Goal: Information Seeking & Learning: Learn about a topic

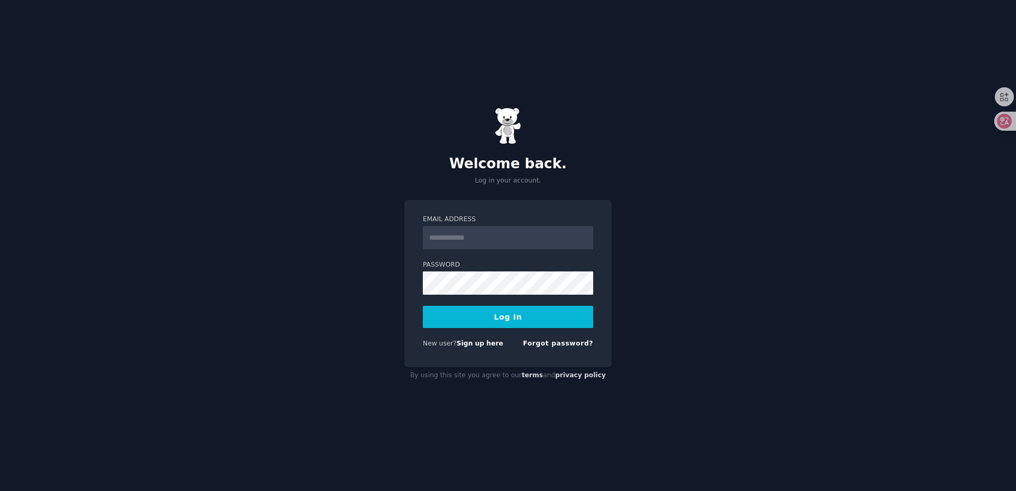
click at [525, 238] on input "Email Address" at bounding box center [508, 237] width 170 height 23
click at [347, 355] on div "Welcome back. Log in your account. Email Address Password Log In New user? Sign…" at bounding box center [508, 245] width 1016 height 491
click at [557, 246] on input "Email Address" at bounding box center [508, 237] width 170 height 23
type input "**********"
click at [423, 306] on button "Log In" at bounding box center [508, 317] width 170 height 22
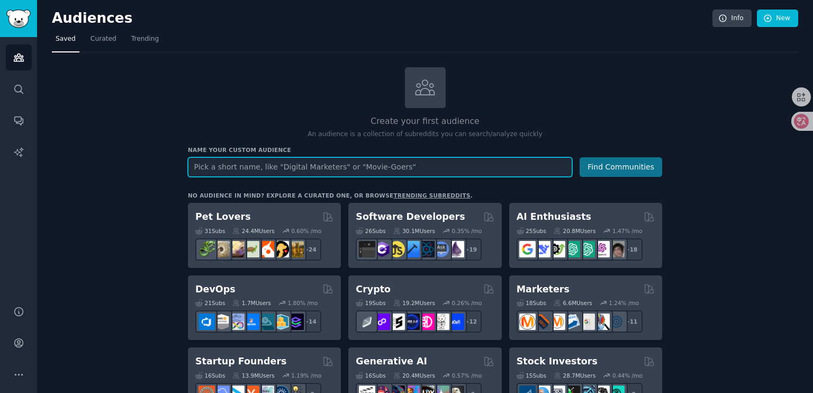
scroll to position [135, 0]
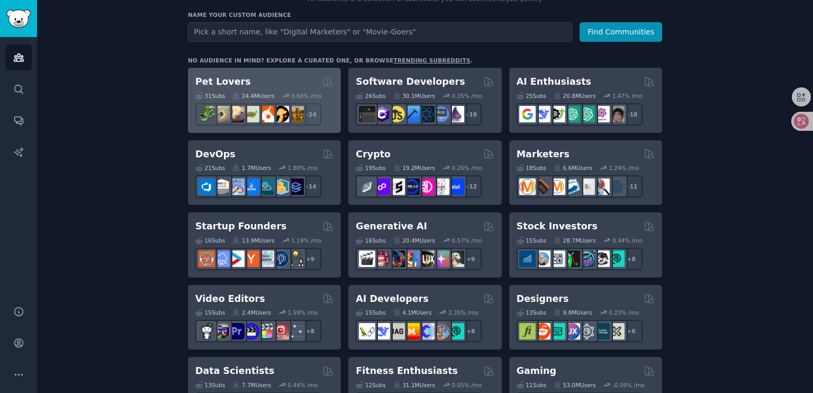
click at [221, 78] on h2 "Pet Lovers" at bounding box center [223, 81] width 56 height 13
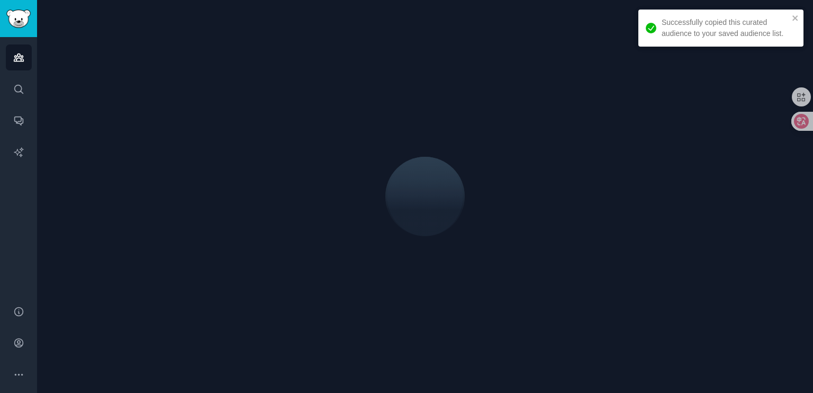
click at [225, 80] on div at bounding box center [425, 196] width 776 height 393
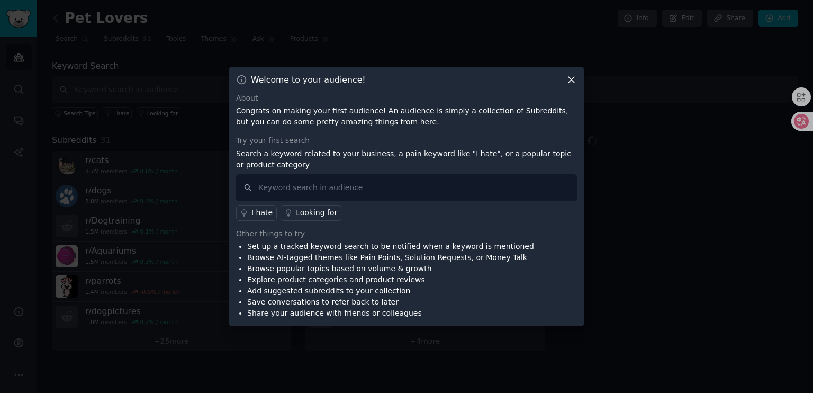
click at [570, 81] on icon at bounding box center [571, 79] width 11 height 11
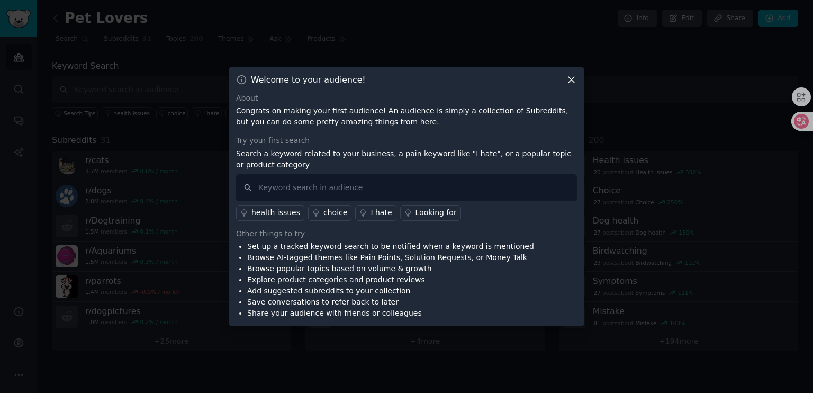
click at [270, 43] on div at bounding box center [406, 196] width 813 height 393
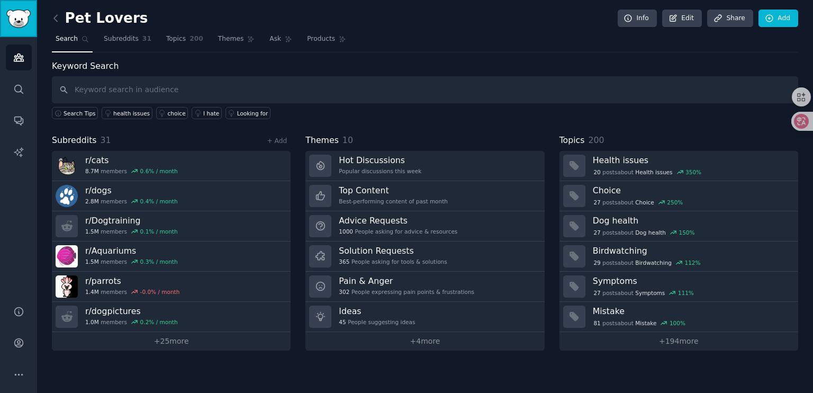
click at [16, 20] on img "Sidebar" at bounding box center [18, 19] width 24 height 19
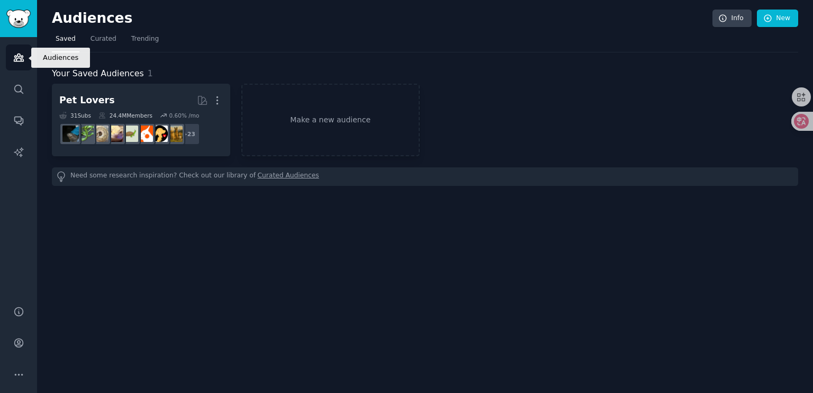
click at [23, 59] on icon "Sidebar" at bounding box center [19, 57] width 10 height 7
click at [148, 42] on span "Trending" at bounding box center [145, 39] width 28 height 10
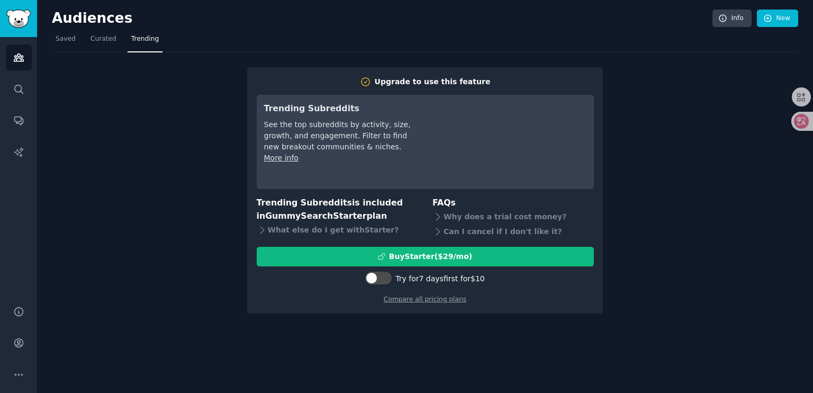
click at [195, 229] on div "Upgrade to use this feature Trending Subreddits See the top subreddits by activ…" at bounding box center [425, 182] width 746 height 261
click at [110, 46] on link "Curated" at bounding box center [103, 42] width 33 height 22
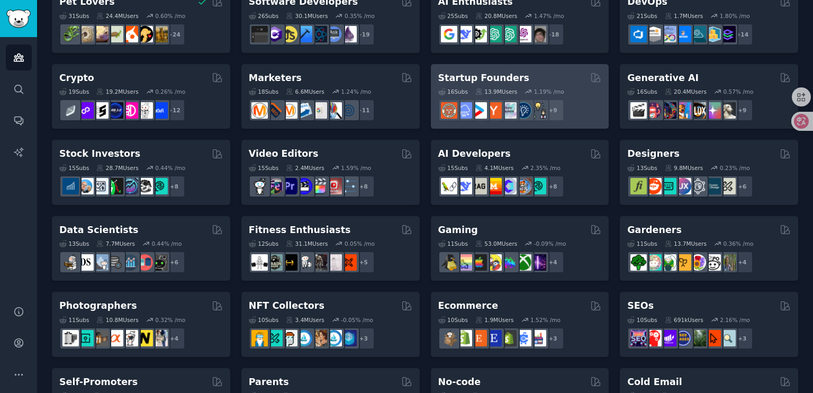
scroll to position [102, 0]
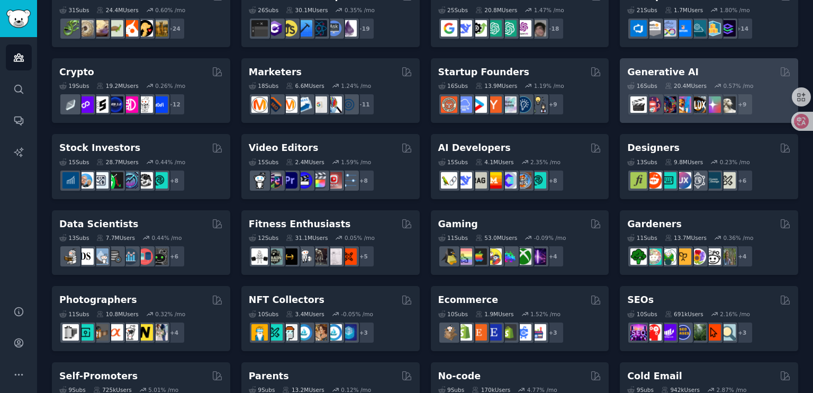
click at [700, 70] on div "Generative AI" at bounding box center [709, 72] width 164 height 13
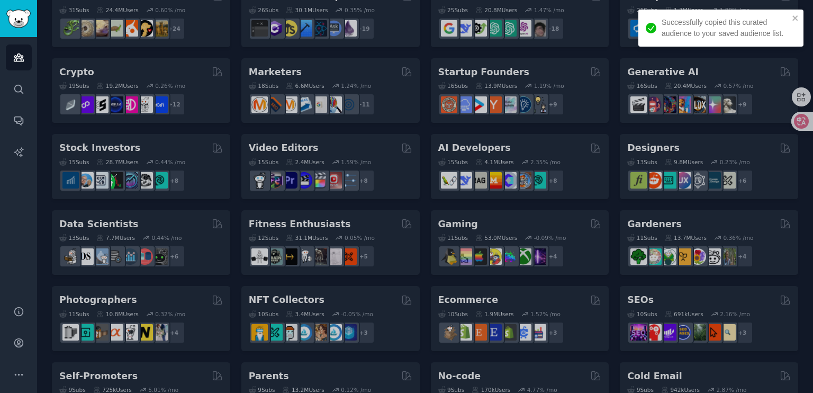
scroll to position [107, 0]
